Goal: Task Accomplishment & Management: Manage account settings

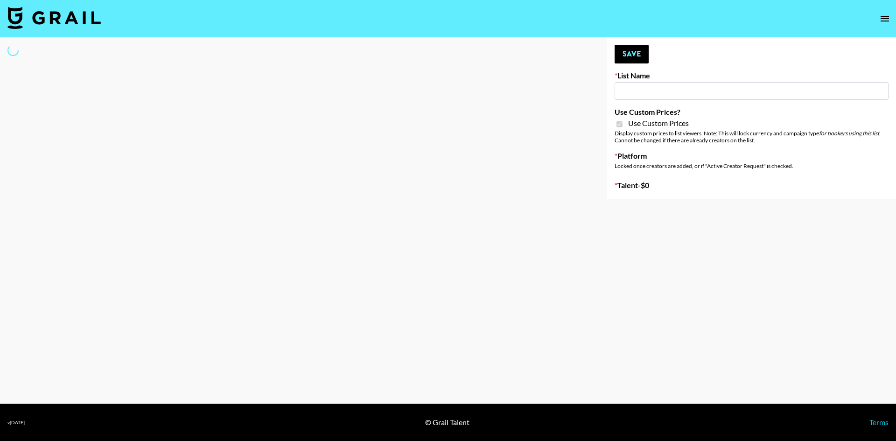
type input "FaceApp"
checkbox input "true"
select select "Brand"
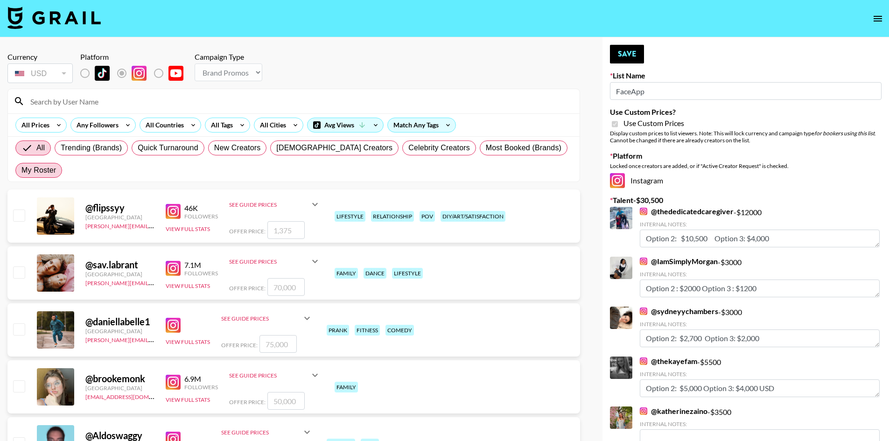
click at [56, 165] on span "My Roster" at bounding box center [38, 170] width 35 height 11
click at [21, 170] on input "My Roster" at bounding box center [21, 170] width 0 height 0
radio input "true"
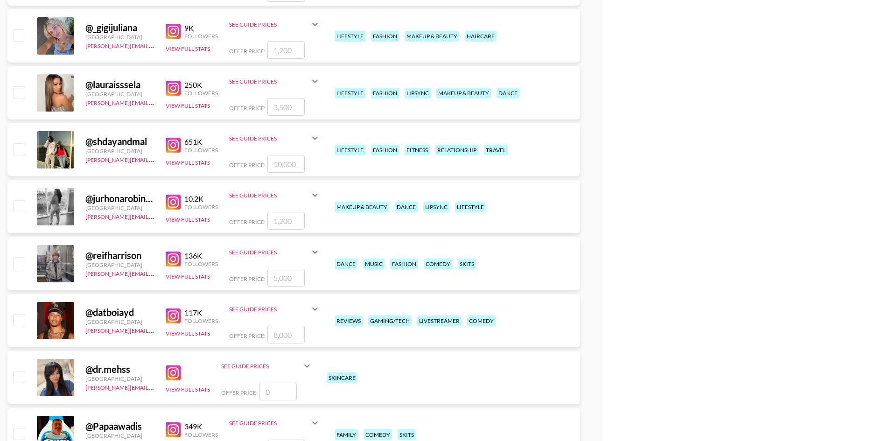
scroll to position [1399, 0]
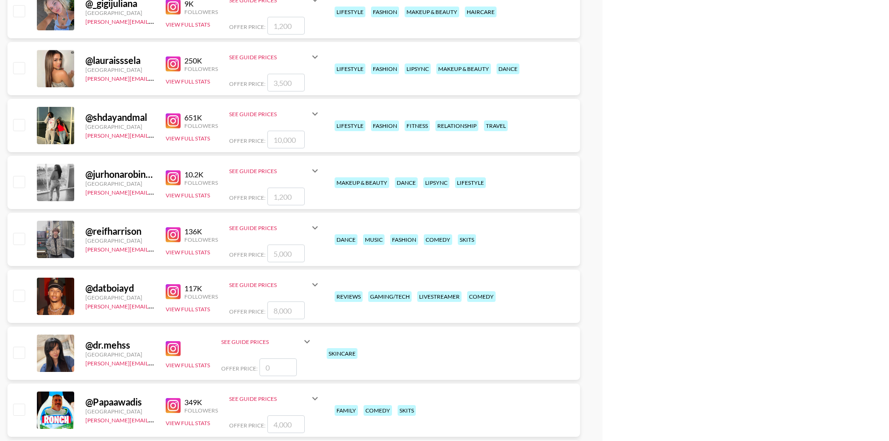
click at [21, 233] on input "checkbox" at bounding box center [18, 238] width 11 height 11
checkbox input "true"
type input "5000"
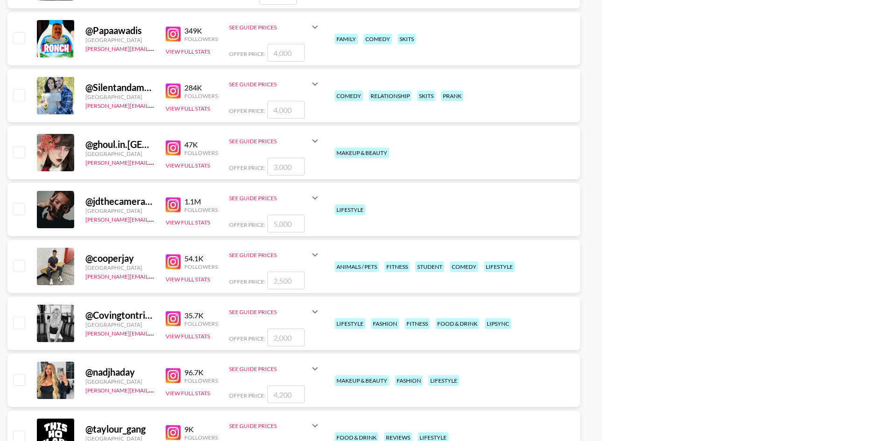
scroll to position [1819, 0]
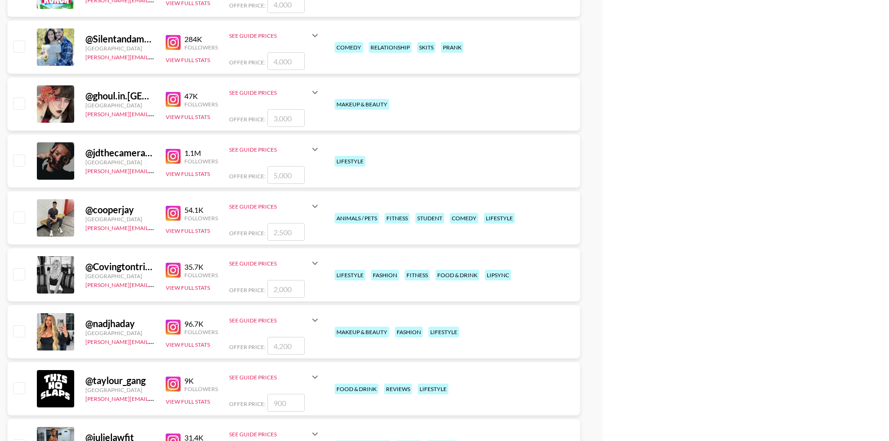
click at [23, 268] on input "checkbox" at bounding box center [18, 273] width 11 height 11
checkbox input "true"
type input "2000"
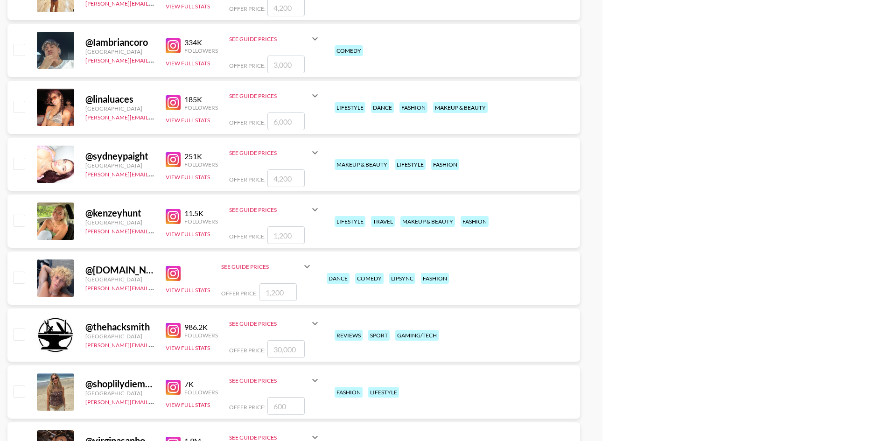
scroll to position [2286, 0]
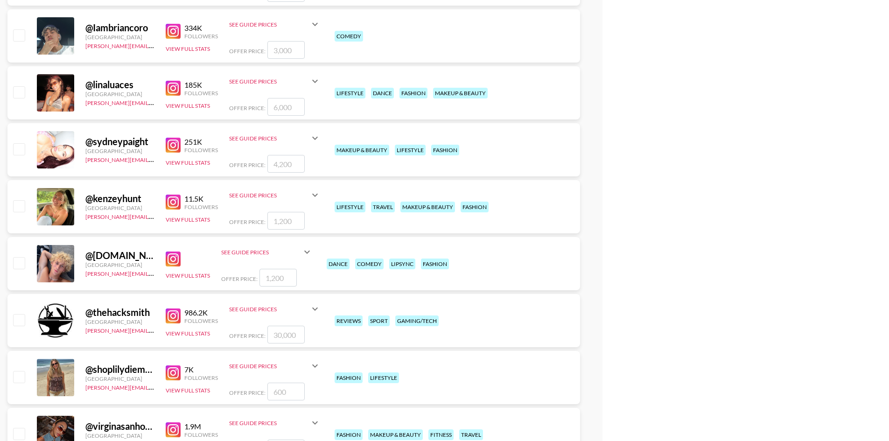
click at [22, 257] on input "checkbox" at bounding box center [18, 262] width 11 height 11
checkbox input "true"
type input "1200"
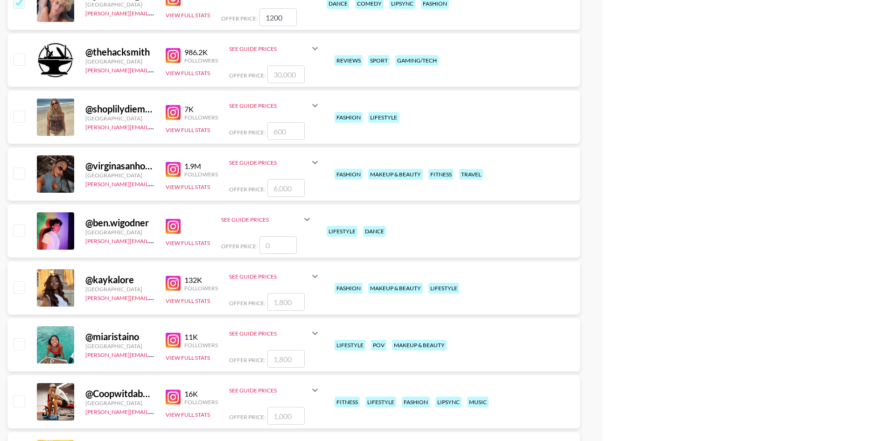
scroll to position [2565, 0]
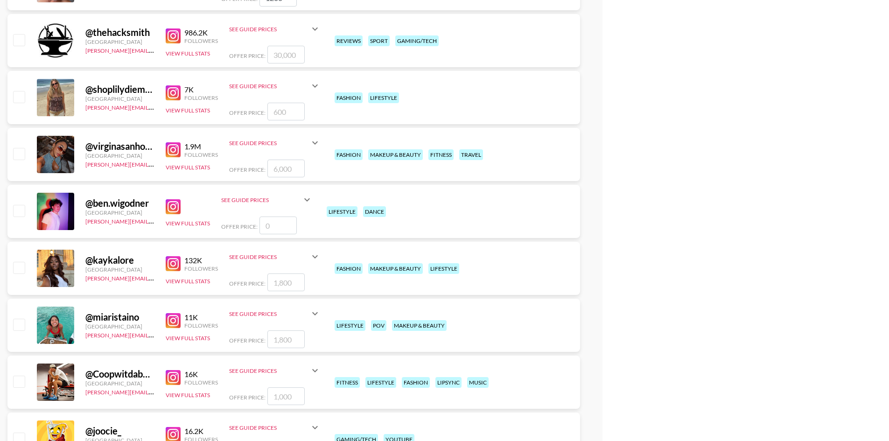
click at [21, 205] on input "checkbox" at bounding box center [18, 210] width 11 height 11
checkbox input "false"
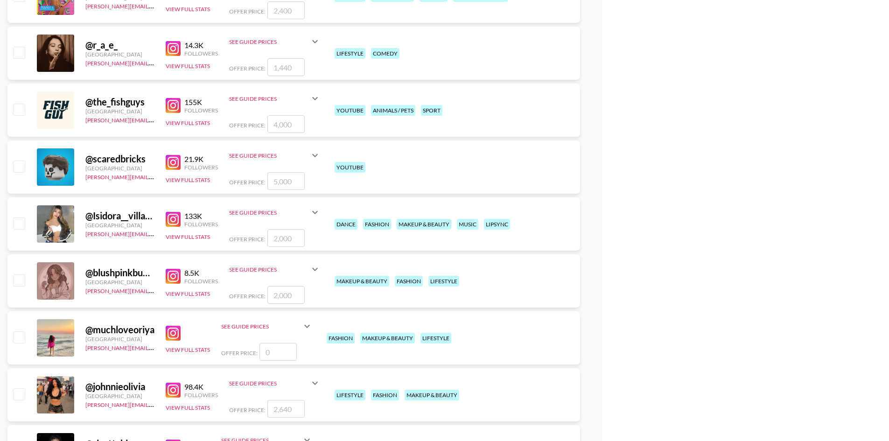
scroll to position [3078, 0]
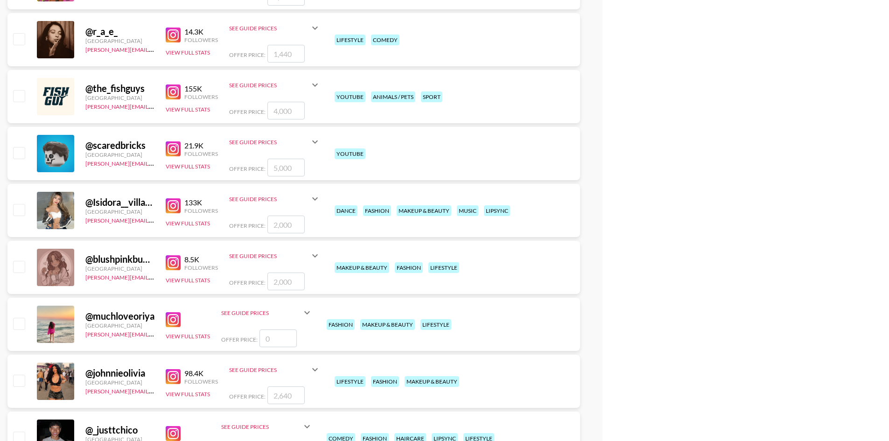
click at [22, 204] on input "checkbox" at bounding box center [18, 209] width 11 height 11
checkbox input "true"
type input "2000"
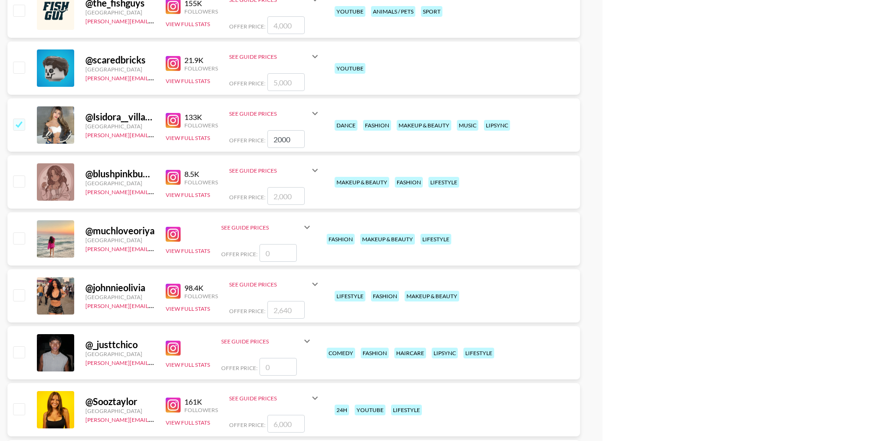
scroll to position [3172, 0]
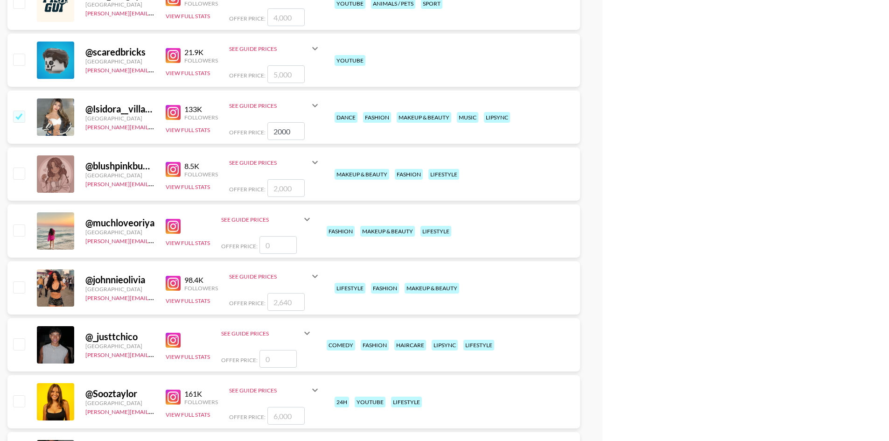
click at [19, 338] on input "checkbox" at bounding box center [18, 343] width 11 height 11
checkbox input "false"
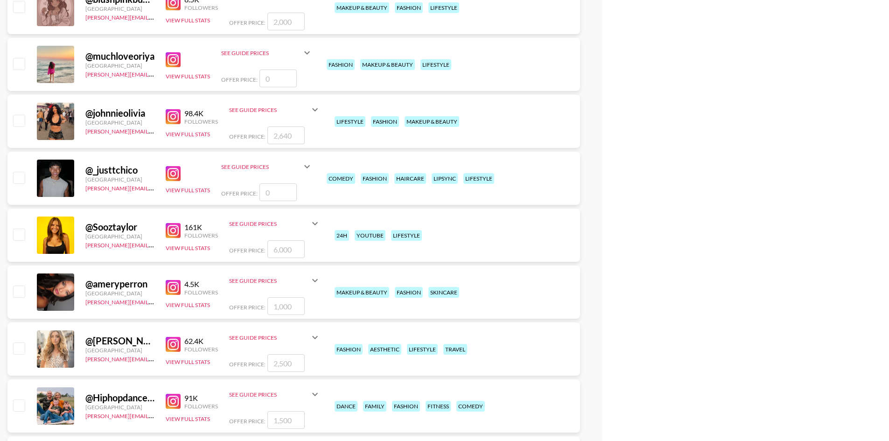
scroll to position [3358, 0]
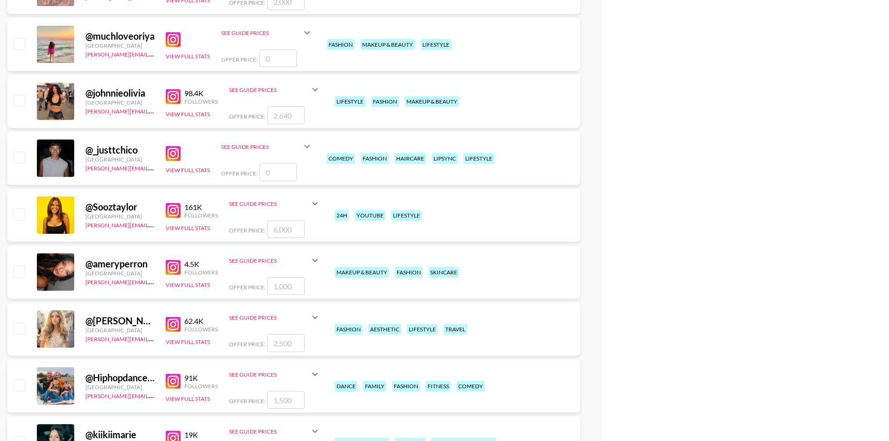
click at [18, 265] on input "checkbox" at bounding box center [18, 270] width 11 height 11
checkbox input "true"
type input "1000"
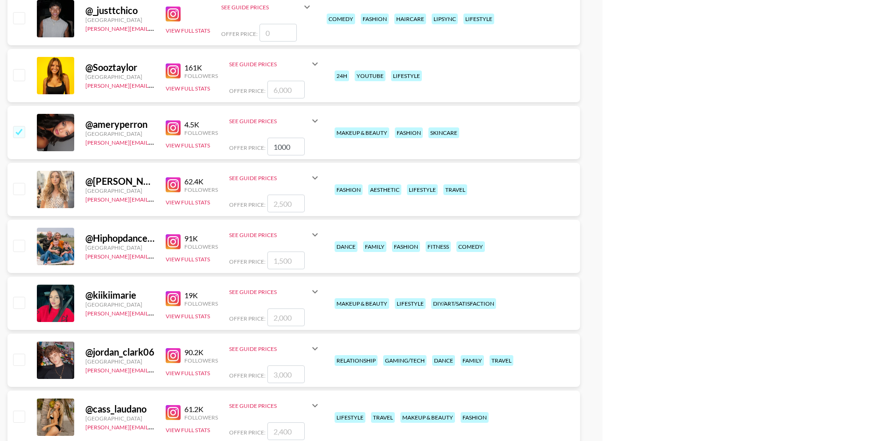
scroll to position [3498, 0]
click at [22, 353] on input "checkbox" at bounding box center [18, 358] width 11 height 11
checkbox input "true"
type input "3000"
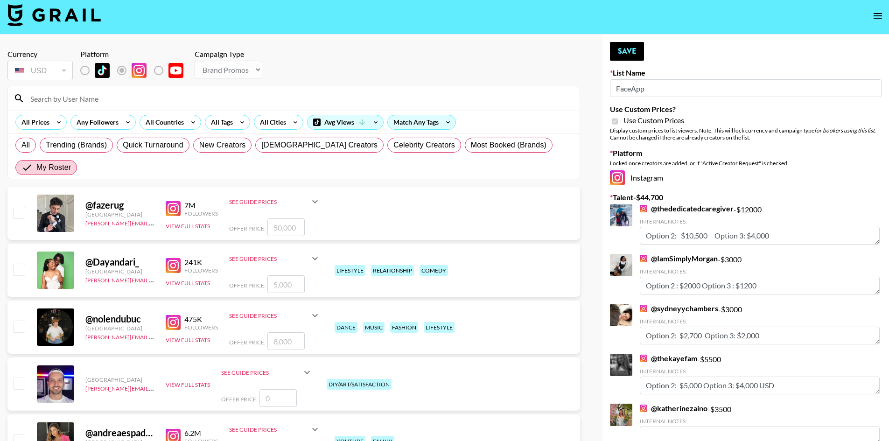
scroll to position [0, 0]
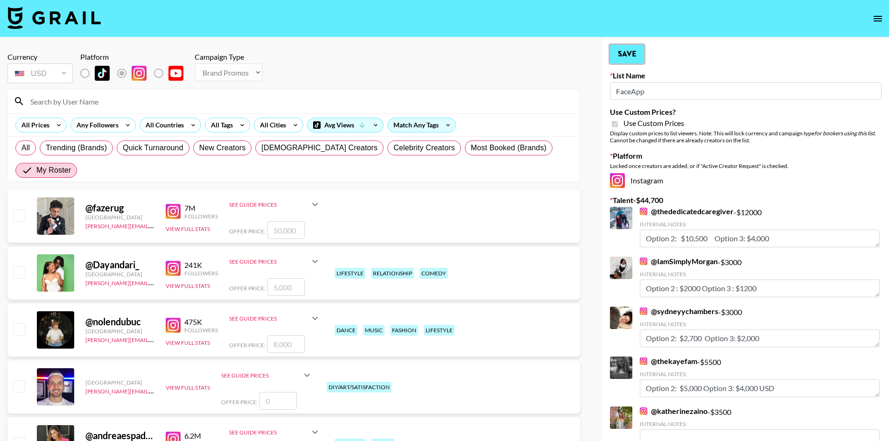
click at [636, 53] on button "Save" at bounding box center [627, 54] width 34 height 19
